Goal: Task Accomplishment & Management: Manage account settings

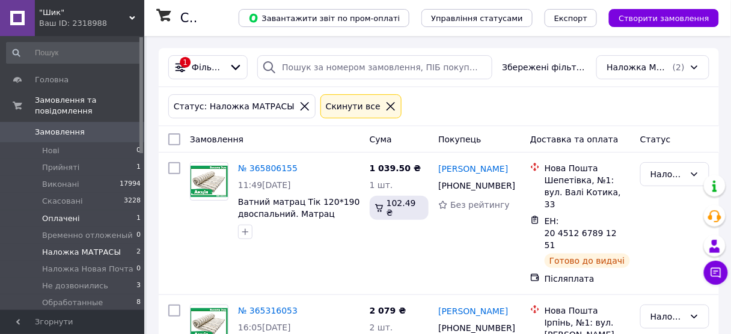
click at [78, 210] on li "Оплачені 1" at bounding box center [74, 218] width 148 height 17
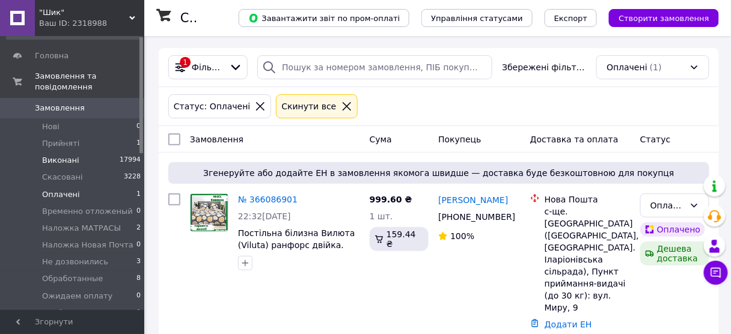
scroll to position [48, 0]
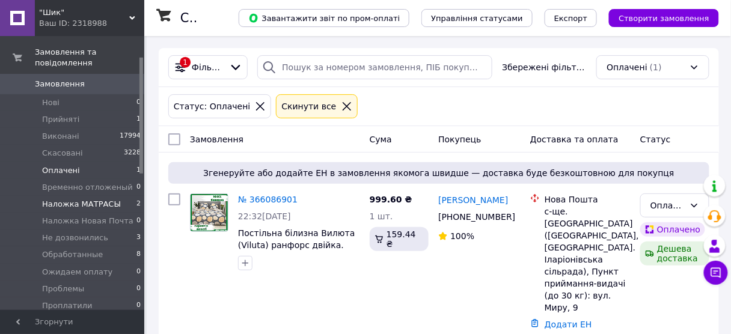
click at [107, 199] on span "Наложка МАТРАСЫ" at bounding box center [81, 204] width 79 height 11
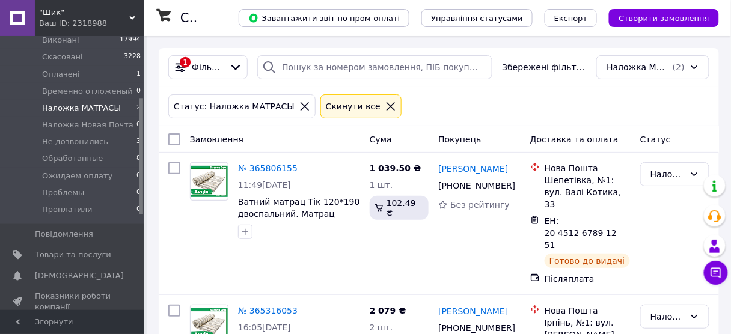
click at [300, 108] on icon at bounding box center [304, 106] width 8 height 8
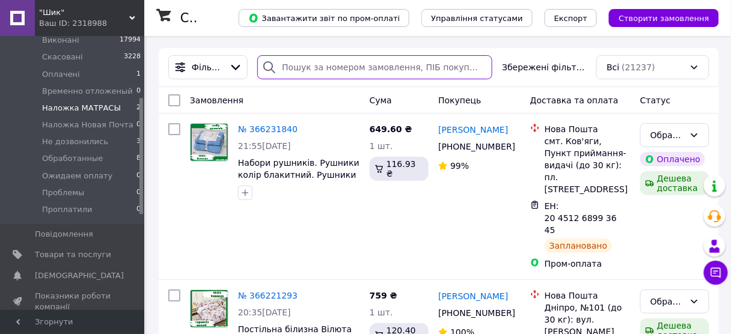
click at [306, 70] on input "search" at bounding box center [374, 67] width 235 height 24
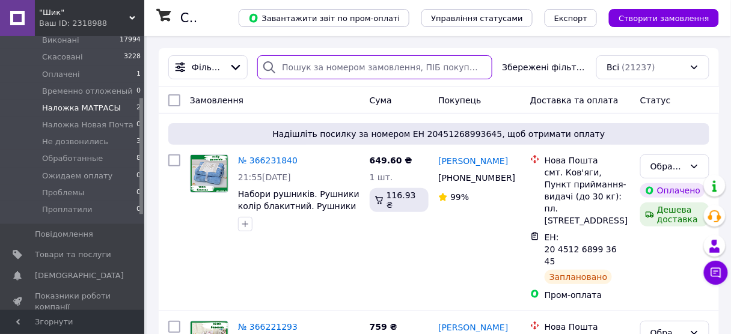
paste input "380966823441"
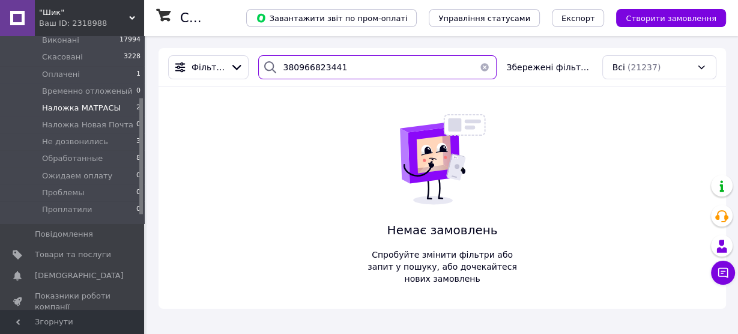
type input "380966823441"
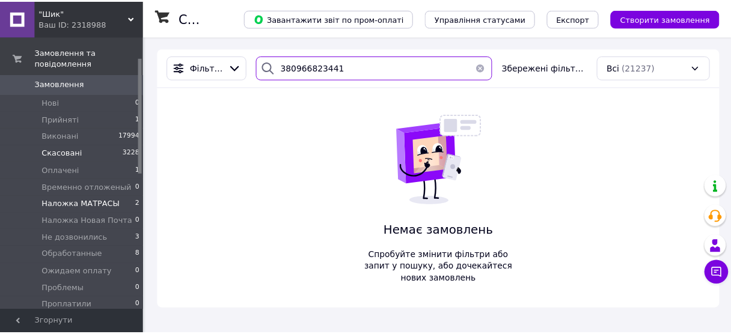
scroll to position [48, 0]
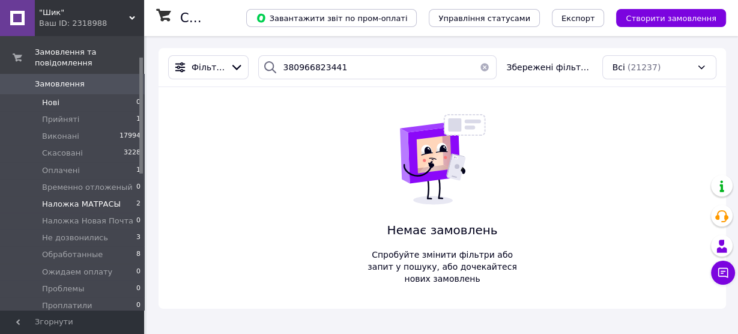
click at [62, 96] on li "Нові 0" at bounding box center [74, 102] width 148 height 17
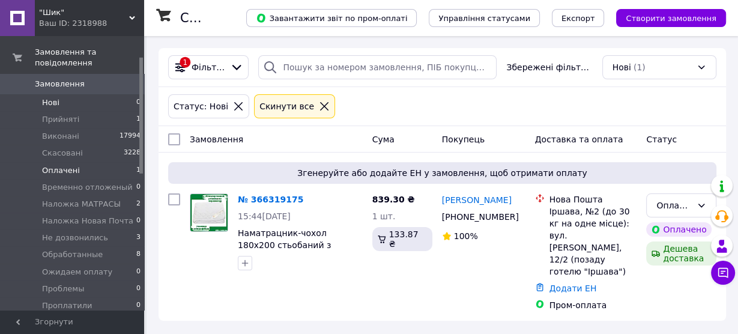
click at [67, 165] on span "Оплачені" at bounding box center [61, 170] width 38 height 11
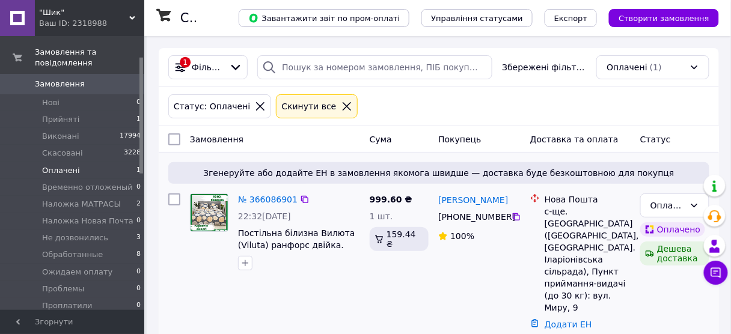
scroll to position [34, 0]
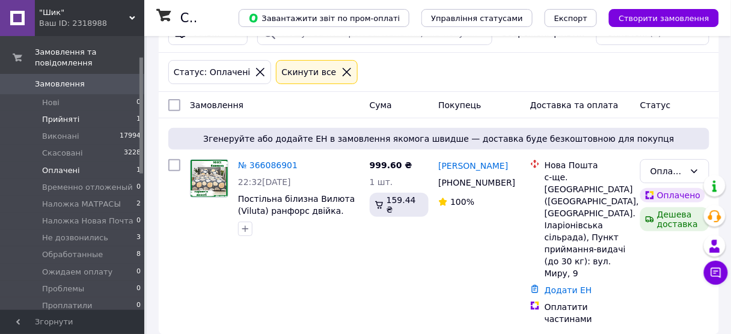
click at [69, 114] on span "Прийняті" at bounding box center [60, 119] width 37 height 11
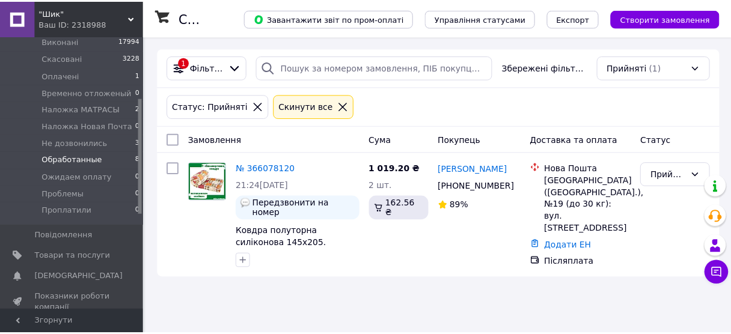
scroll to position [144, 0]
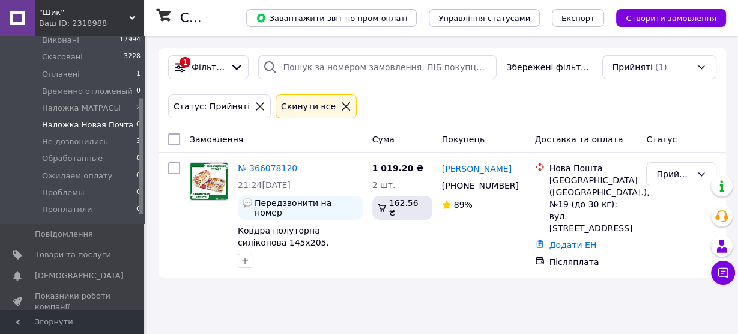
click at [98, 120] on span "Наложка Новая Почта" at bounding box center [87, 125] width 91 height 11
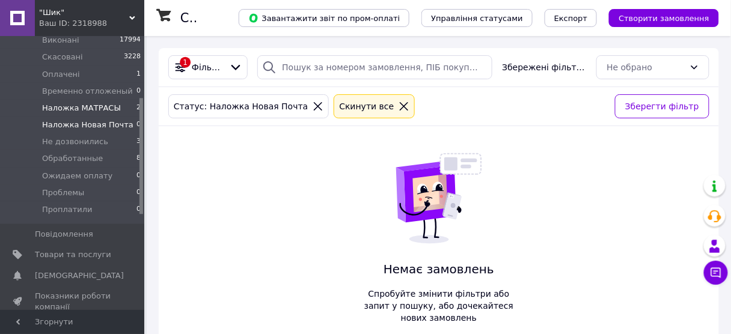
click at [98, 103] on span "Наложка МАТРАСЫ" at bounding box center [81, 108] width 79 height 11
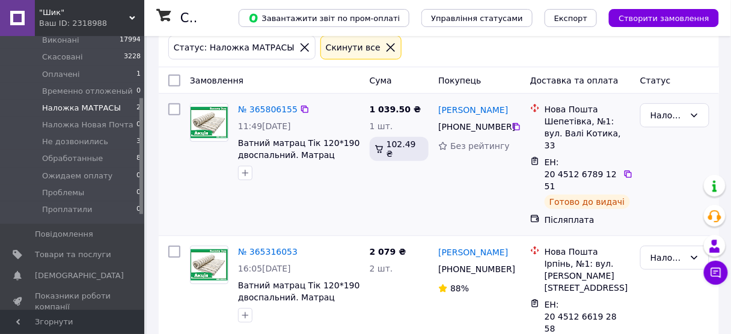
scroll to position [79, 0]
